Goal: Task Accomplishment & Management: Use online tool/utility

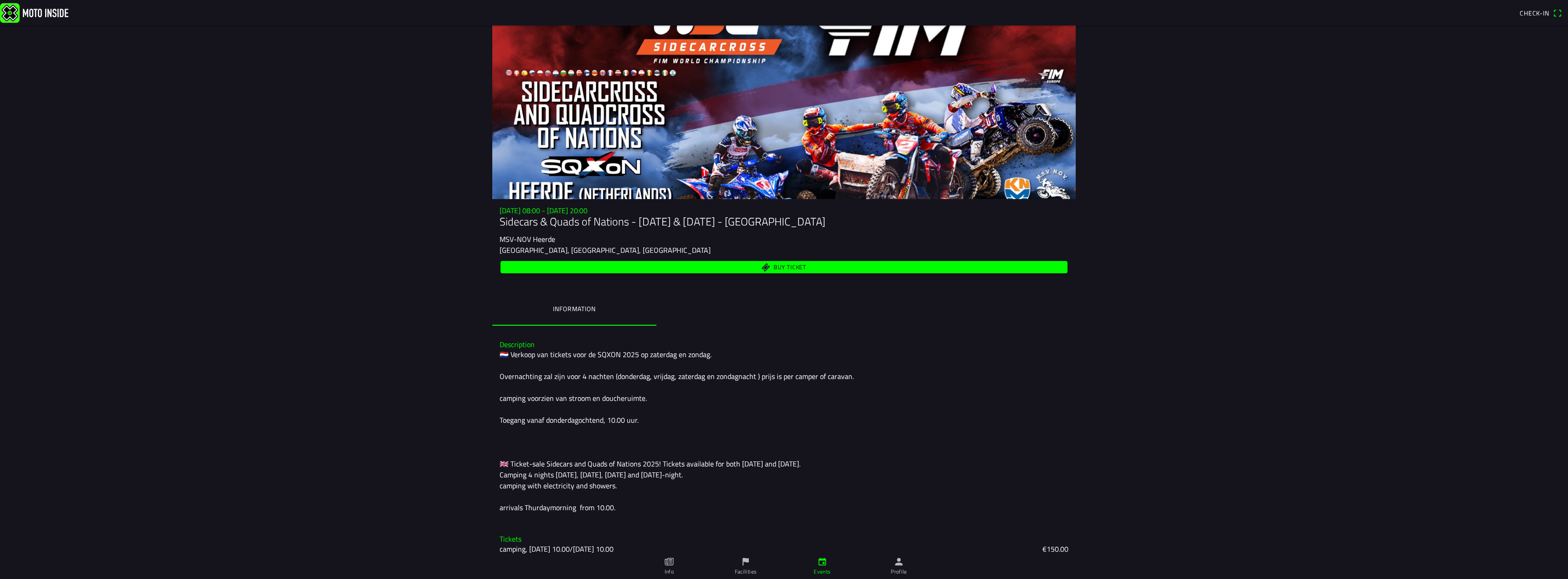
click at [148, 210] on main "[DATE] 08:00 - [DATE] 20:00 Sidecars & Quads of Nations - [DATE] & [DATE] - Hee…" at bounding box center [784, 302] width 1568 height 553
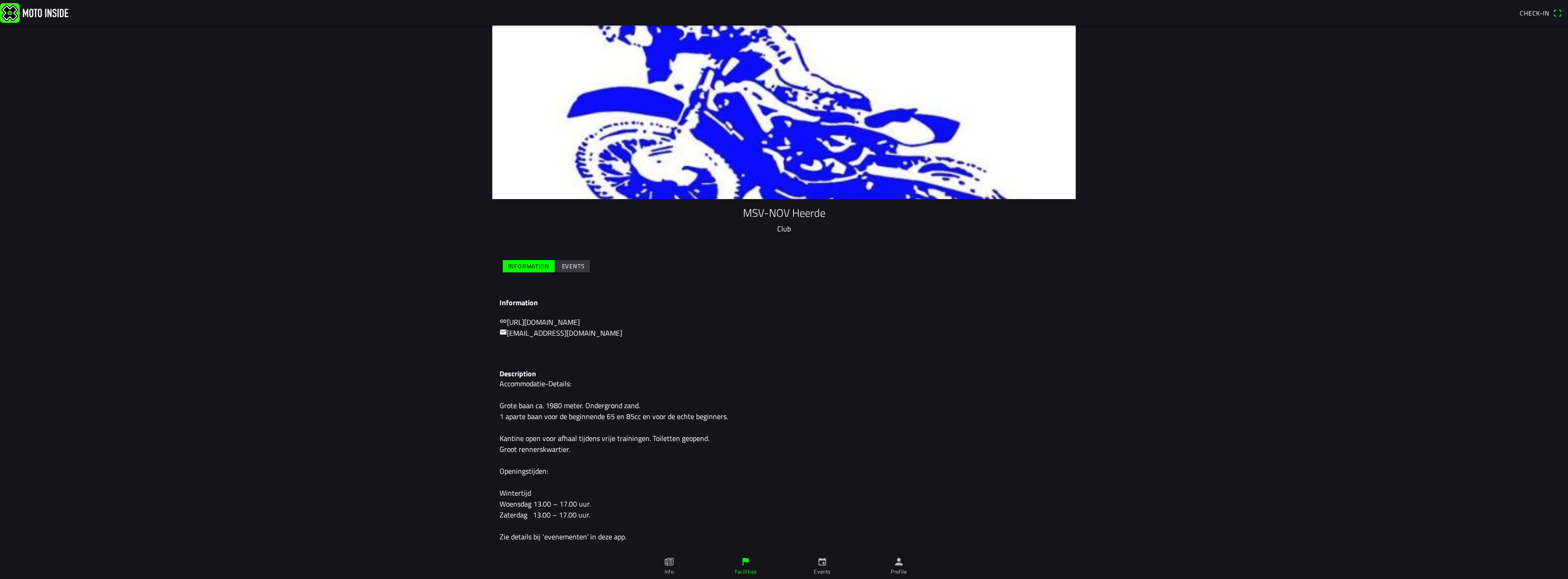
click at [41, 15] on img at bounding box center [34, 12] width 68 height 19
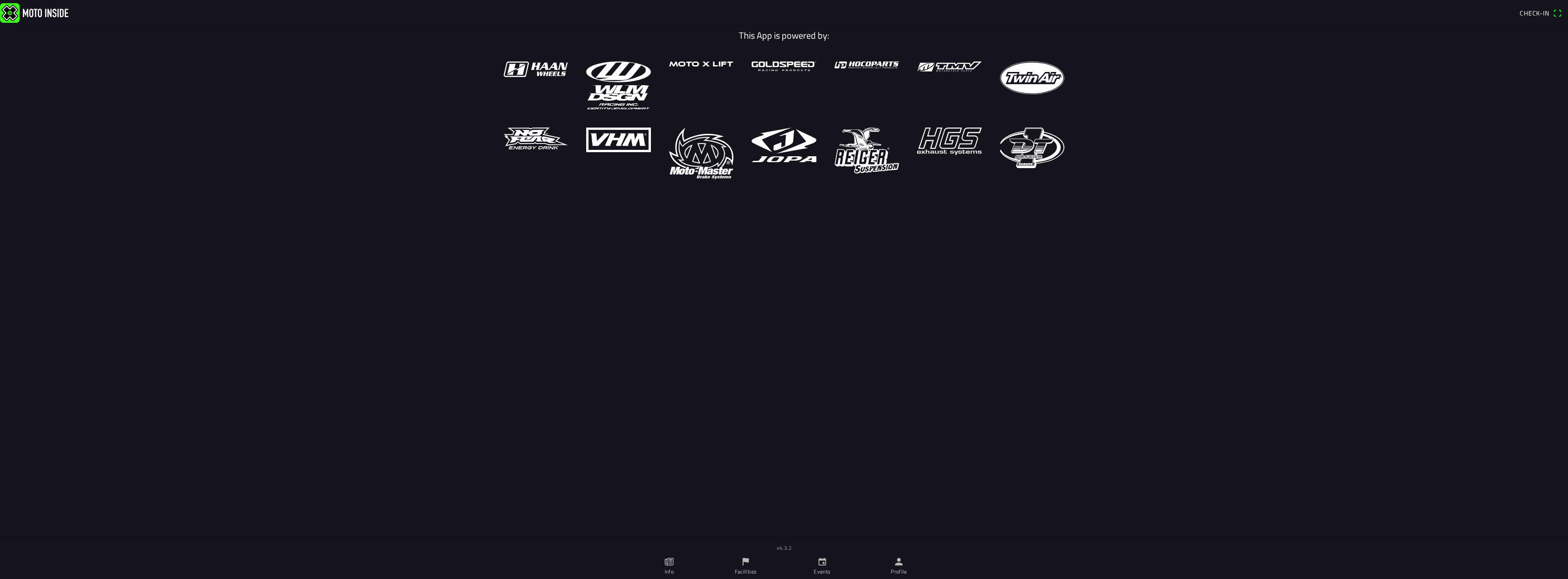
click at [1535, 14] on span "Check-in" at bounding box center [1535, 13] width 30 height 10
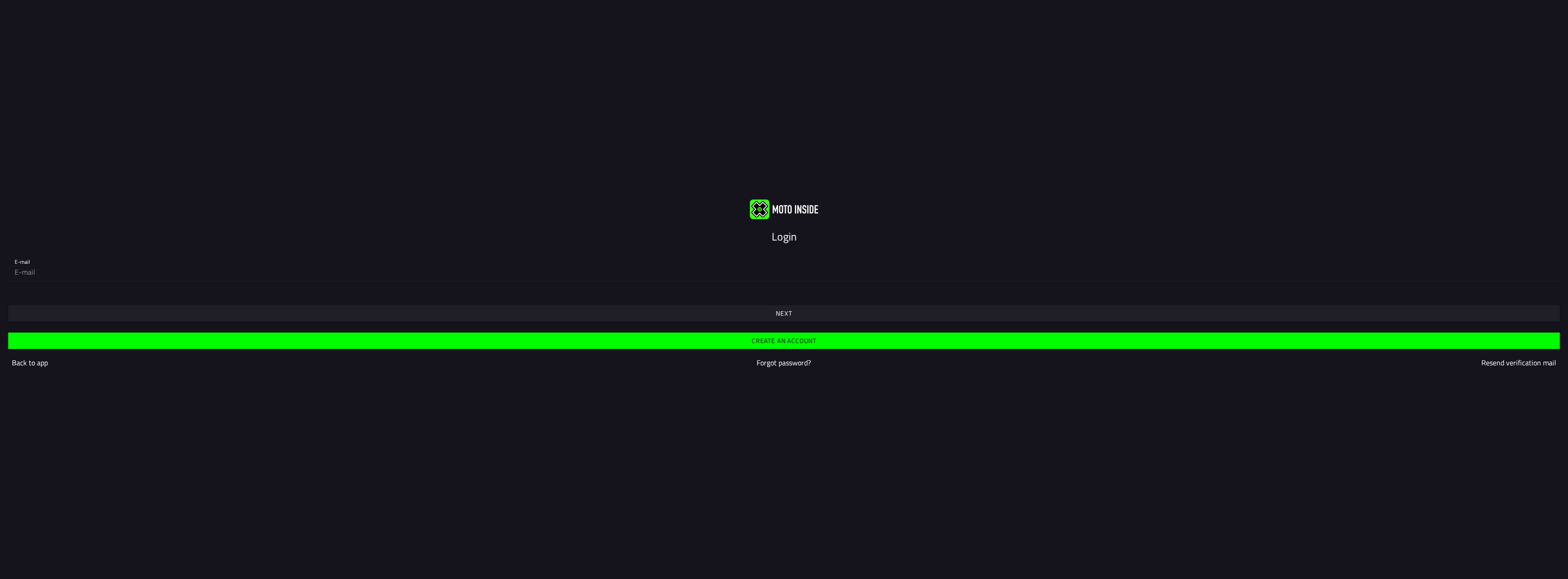
click at [219, 280] on input "email" at bounding box center [784, 272] width 1539 height 18
type input "[PERSON_NAME][EMAIL_ADDRESS][DOMAIN_NAME]"
click at [754, 314] on span "Next" at bounding box center [784, 313] width 1538 height 16
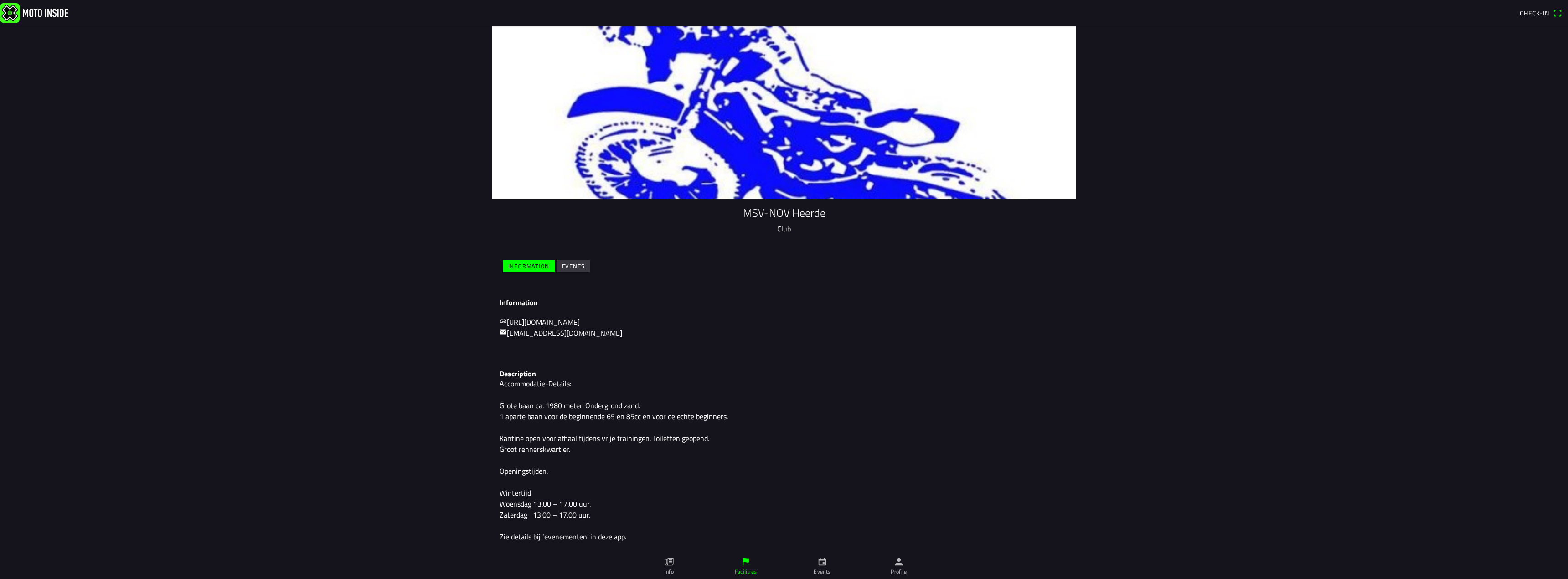
click at [545, 318] on link "[URL][DOMAIN_NAME]" at bounding box center [540, 322] width 80 height 11
